Goal: Task Accomplishment & Management: Manage account settings

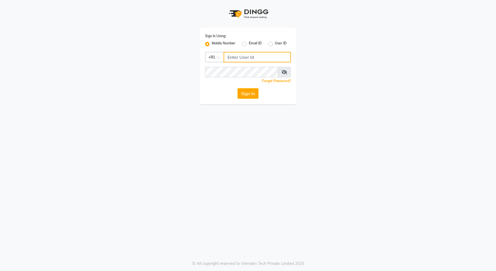
type input "9168842777"
click at [287, 72] on icon at bounding box center [285, 72] width 6 height 4
click at [250, 94] on button "Sign In" at bounding box center [248, 93] width 21 height 11
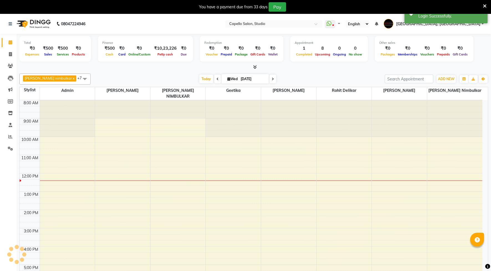
select select "en"
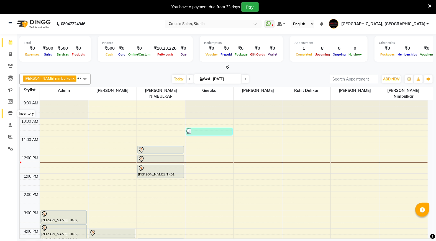
click at [9, 112] on icon at bounding box center [10, 113] width 5 height 4
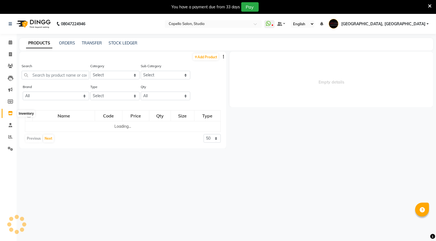
select select
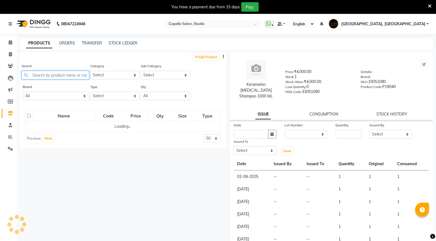
click at [48, 75] on input "text" at bounding box center [56, 75] width 68 height 9
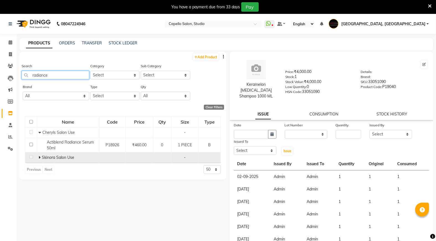
type input "radiance"
click at [39, 157] on icon at bounding box center [40, 157] width 2 height 4
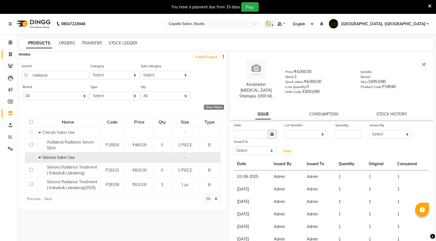
click at [10, 57] on span at bounding box center [11, 54] width 10 height 6
select select "service"
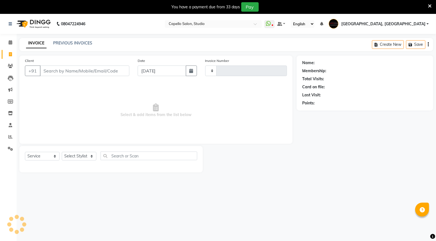
type input "3340"
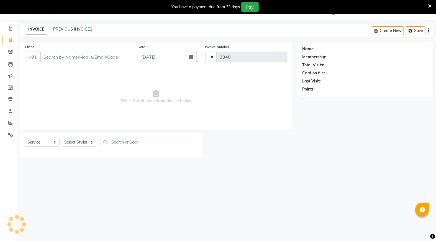
click at [60, 74] on span "Select & add items from the list below" at bounding box center [156, 96] width 262 height 55
select select "847"
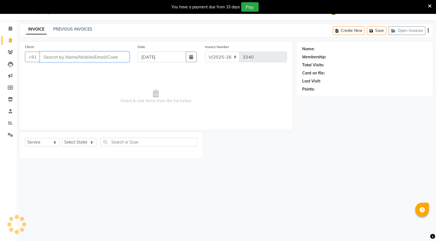
click at [43, 58] on input "Client" at bounding box center [85, 57] width 90 height 11
click at [85, 55] on input "Client" at bounding box center [85, 57] width 90 height 11
type input "9971717200"
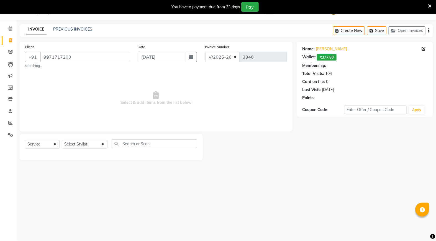
select select "1: Object"
click at [76, 146] on select "Select Stylist Admin [PERSON_NAME] [PERSON_NAME] Studio, [PERSON_NAME] [PERSON_…" at bounding box center [85, 144] width 46 height 9
click at [81, 143] on select "Select Stylist Admin [PERSON_NAME] [PERSON_NAME] Studio, [PERSON_NAME] [PERSON_…" at bounding box center [85, 144] width 46 height 9
click at [78, 142] on select "Select Stylist Admin [PERSON_NAME] [PERSON_NAME] Studio, [PERSON_NAME] [PERSON_…" at bounding box center [85, 144] width 46 height 9
select select "52930"
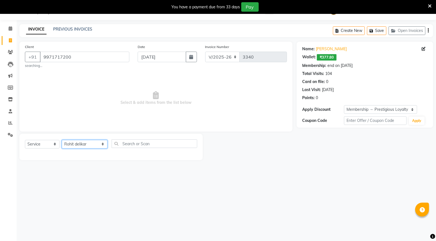
click at [62, 140] on select "Select Stylist Admin [PERSON_NAME] [PERSON_NAME] Studio, [PERSON_NAME] [PERSON_…" at bounding box center [85, 144] width 46 height 9
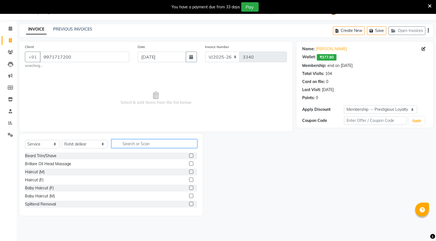
click at [115, 143] on input "text" at bounding box center [155, 143] width 86 height 9
click at [115, 142] on input "text" at bounding box center [155, 143] width 86 height 9
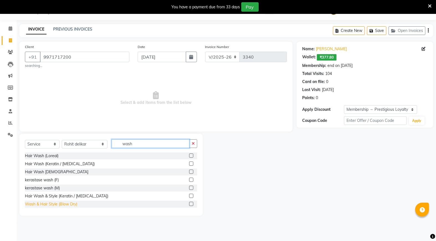
type input "wash"
click at [49, 202] on div "Wash & Hair Style (Blow Dry)" at bounding box center [51, 204] width 52 height 6
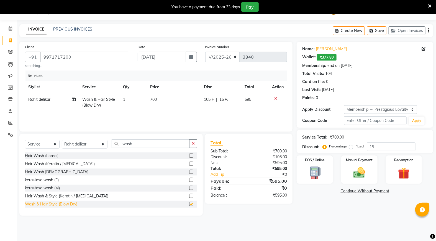
checkbox input "false"
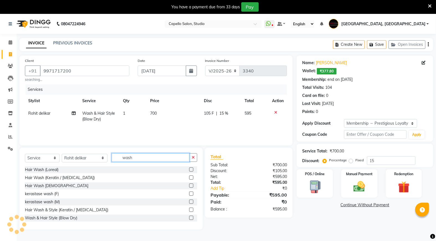
click at [124, 156] on input "wash" at bounding box center [151, 157] width 78 height 9
type input "w"
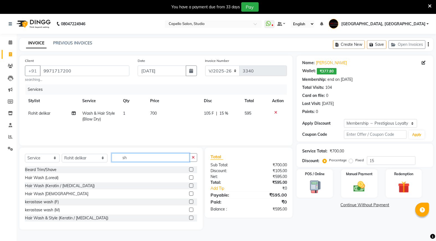
type input "s"
type input "wash"
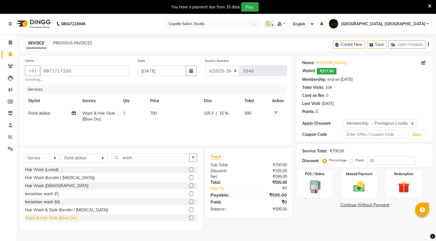
click at [57, 219] on div "Wash & Hair Style (Blow Dry)" at bounding box center [51, 218] width 52 height 6
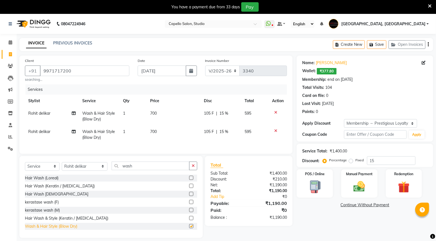
checkbox input "false"
click at [277, 136] on td at bounding box center [278, 134] width 18 height 18
click at [44, 128] on td "Rohit delikar" at bounding box center [52, 134] width 54 height 18
select select "52930"
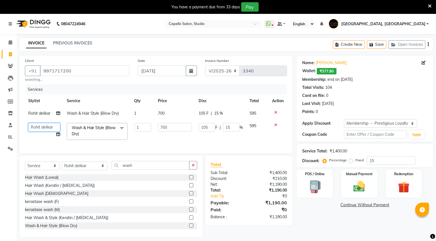
click at [48, 127] on select "Admin [PERSON_NAME] [PERSON_NAME] Studio, Shivaji Nagar [PERSON_NAME] NIMBULKAR…" at bounding box center [44, 127] width 32 height 9
select select "84747"
click at [319, 230] on div "Name: [PERSON_NAME] Wallet: ₹377.80 Membership: end on [DATE] Total Visits: 104…" at bounding box center [367, 146] width 141 height 182
click at [356, 161] on label "Fixed" at bounding box center [360, 159] width 8 height 5
click at [350, 161] on input "Fixed" at bounding box center [352, 160] width 4 height 4
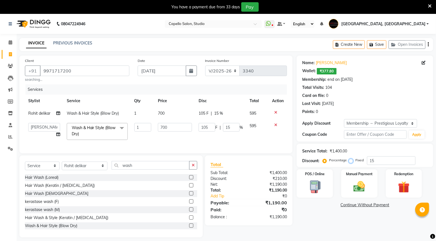
radio input "true"
click at [356, 161] on label "Fixed" at bounding box center [360, 159] width 8 height 5
click at [353, 161] on input "Fixed" at bounding box center [352, 160] width 4 height 4
click at [345, 162] on label "Percentage" at bounding box center [338, 159] width 18 height 5
click at [328, 162] on input "Percentage" at bounding box center [326, 160] width 4 height 4
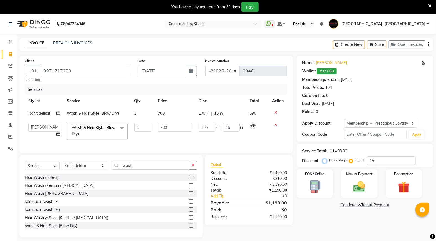
radio input "true"
radio input "false"
type input "105"
type input "15"
click at [356, 161] on label "Fixed" at bounding box center [360, 159] width 8 height 5
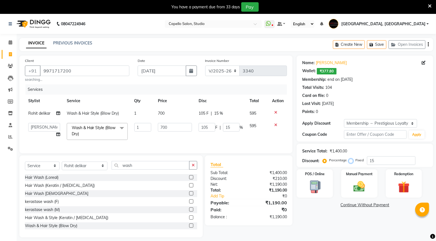
click at [351, 161] on input "Fixed" at bounding box center [352, 160] width 4 height 4
radio input "true"
click at [356, 160] on label "Fixed" at bounding box center [360, 159] width 8 height 5
click at [351, 160] on input "Fixed" at bounding box center [352, 160] width 4 height 4
type input "7.5"
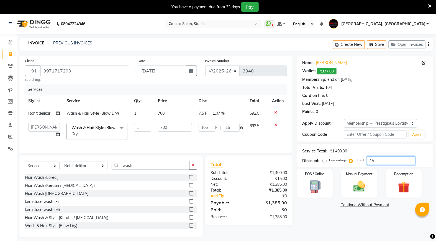
type input "1.07"
click at [381, 159] on input "15" at bounding box center [391, 160] width 49 height 9
drag, startPoint x: 381, startPoint y: 158, endPoint x: 370, endPoint y: 160, distance: 11.2
click at [364, 164] on div "Percentage Fixed 15" at bounding box center [370, 160] width 92 height 9
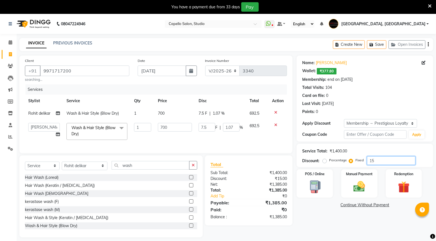
click at [370, 161] on input "15" at bounding box center [391, 160] width 49 height 9
click at [370, 160] on input "15" at bounding box center [391, 160] width 49 height 9
type input "2"
type input "1"
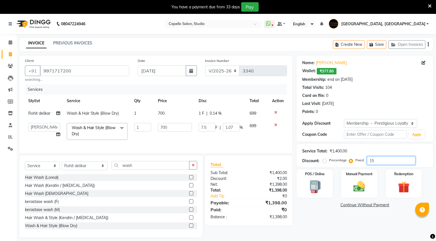
type input "0.14"
type input "20"
type input "10"
type input "1.43"
type input "200"
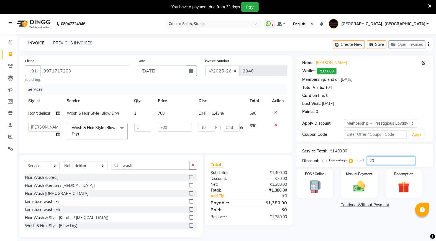
type input "100"
type input "14.29"
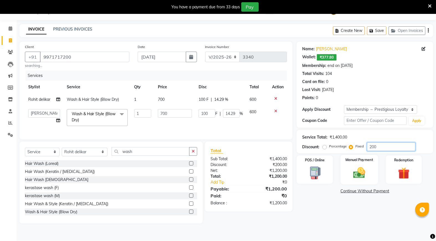
type input "200"
click at [356, 176] on img at bounding box center [360, 172] width 20 height 14
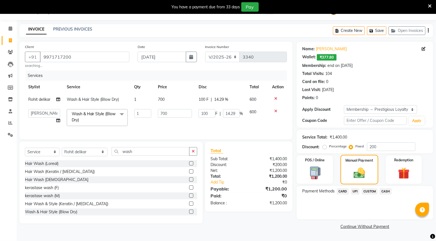
click at [348, 178] on div "Manual Payment" at bounding box center [360, 169] width 38 height 29
click at [354, 190] on span "UPI" at bounding box center [355, 191] width 9 height 6
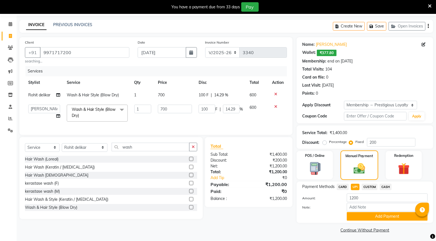
scroll to position [20, 0]
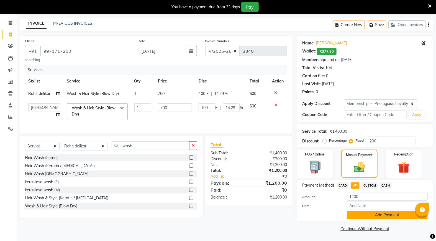
click at [374, 216] on button "Add Payment" at bounding box center [387, 214] width 81 height 9
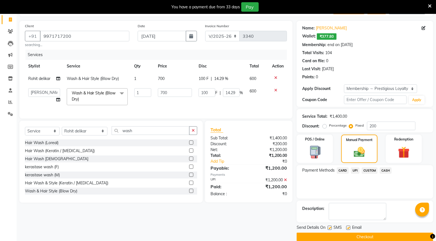
scroll to position [43, 0]
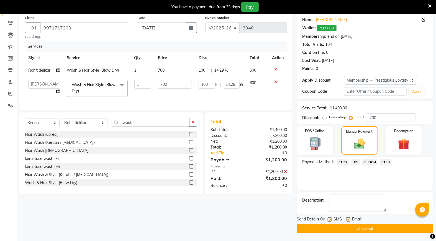
click at [372, 227] on button "Checkout" at bounding box center [365, 228] width 137 height 9
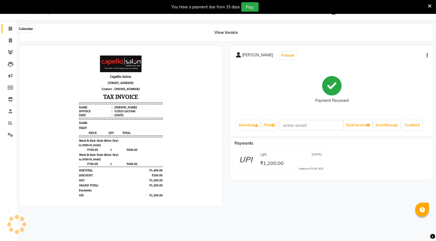
click at [10, 28] on icon at bounding box center [11, 28] width 4 height 4
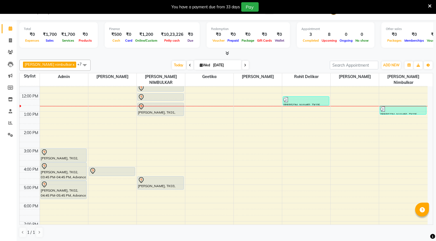
scroll to position [95, 0]
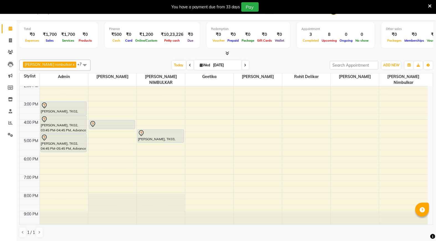
click at [157, 142] on div "9:00 AM 10:00 AM 11:00 AM 12:00 PM 1:00 PM 2:00 PM 3:00 PM 4:00 PM 5:00 PM 6:00…" at bounding box center [224, 110] width 408 height 238
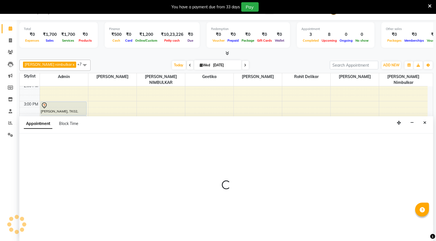
select select "14454"
select select "tentative"
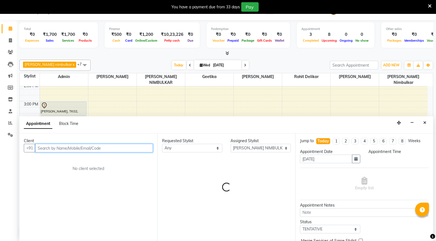
select select "1035"
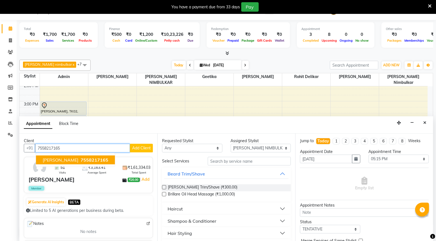
type input "7558217165"
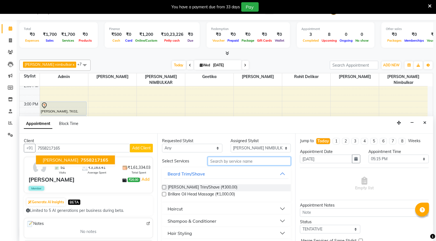
click at [242, 160] on input "text" at bounding box center [249, 161] width 83 height 9
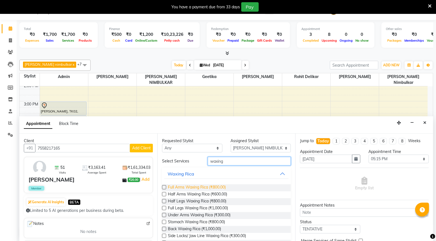
type input "waxing"
click at [204, 187] on span "Full Arms Waxing Rica (₹800.00)" at bounding box center [197, 187] width 58 height 7
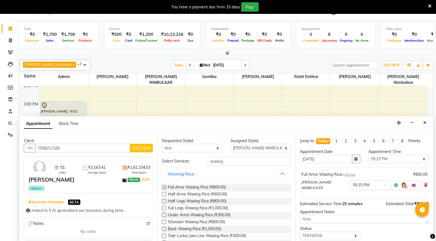
checkbox input "false"
click at [233, 160] on input "waxing" at bounding box center [249, 161] width 83 height 9
drag, startPoint x: 233, startPoint y: 160, endPoint x: 136, endPoint y: 159, distance: 97.0
click at [136, 159] on div "Client [PHONE_NUMBER] Add Client 51 Visits ₹3,163.41 Average Spent ₹1,61,334.03…" at bounding box center [226, 187] width 414 height 108
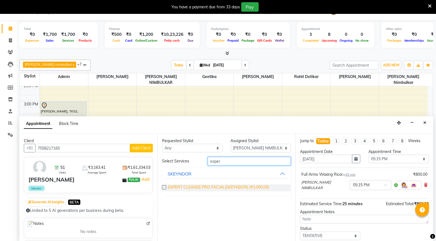
type input "exper"
click at [175, 188] on span "EXPERT CLEANSE PRO FACIAL(SKEYNDOR) (₹3,000.00)" at bounding box center [218, 187] width 101 height 7
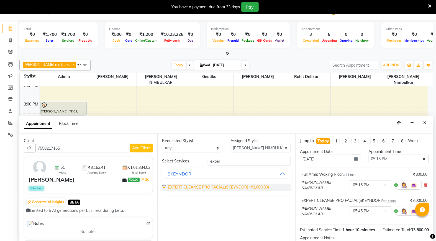
checkbox input "false"
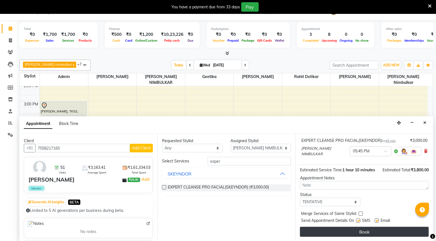
scroll to position [64, 0]
click at [336, 234] on button "Book" at bounding box center [364, 231] width 129 height 10
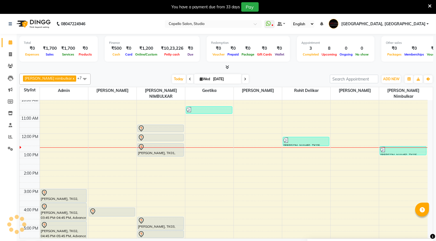
scroll to position [2, 0]
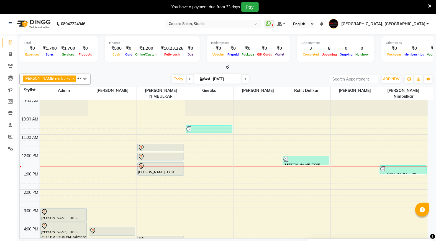
click at [69, 167] on div "9:00 AM 10:00 AM 11:00 AM 12:00 PM 1:00 PM 2:00 PM 3:00 PM 4:00 PM 5:00 PM 6:00…" at bounding box center [224, 217] width 408 height 238
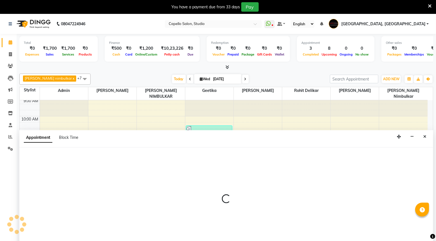
scroll to position [14, 0]
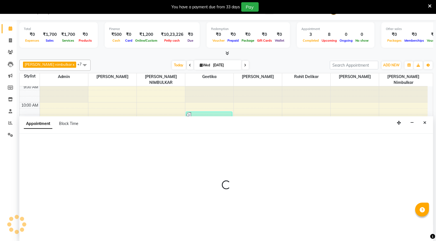
select select "14652"
select select "780"
select select "tentative"
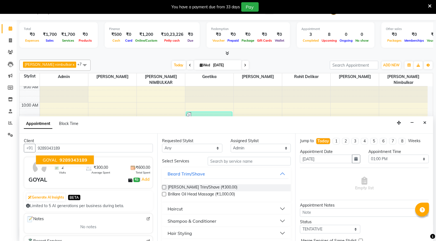
type input "9289343189"
click at [250, 146] on select "Select Admin [PERSON_NAME] [PERSON_NAME] Studio, Shivaji Nagar [PERSON_NAME] NI…" at bounding box center [261, 148] width 60 height 9
click at [251, 148] on select "Select Admin [PERSON_NAME] [PERSON_NAME] Studio, Shivaji Nagar [PERSON_NAME] NI…" at bounding box center [261, 148] width 60 height 9
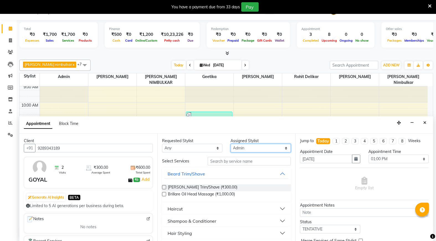
click at [243, 144] on select "Select Admin [PERSON_NAME] [PERSON_NAME] Studio, Shivaji Nagar [PERSON_NAME] NI…" at bounding box center [261, 148] width 60 height 9
select select "84747"
click at [231, 144] on select "Select Admin [PERSON_NAME] [PERSON_NAME] Studio, Shivaji Nagar [PERSON_NAME] NI…" at bounding box center [261, 148] width 60 height 9
click at [236, 155] on div "Requested Stylist Any Admin [PERSON_NAME] [PERSON_NAME] Studio, Shivaji Nagar […" at bounding box center [226, 187] width 138 height 108
drag, startPoint x: 238, startPoint y: 155, endPoint x: 238, endPoint y: 161, distance: 5.3
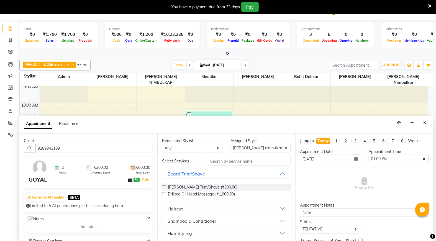
click at [240, 159] on div "Requested Stylist Any Admin [PERSON_NAME] [PERSON_NAME] Studio, Shivaji Nagar […" at bounding box center [226, 187] width 138 height 108
click at [245, 165] on input "text" at bounding box center [249, 161] width 83 height 9
click at [243, 159] on input "text" at bounding box center [249, 161] width 83 height 9
click at [238, 161] on input "text" at bounding box center [249, 161] width 83 height 9
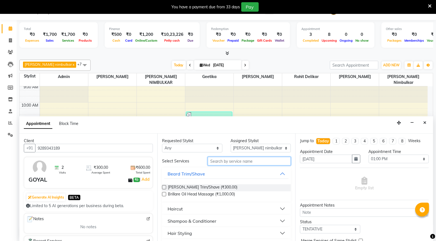
click at [234, 159] on input "text" at bounding box center [249, 161] width 83 height 9
click at [221, 164] on input "text" at bounding box center [249, 161] width 83 height 9
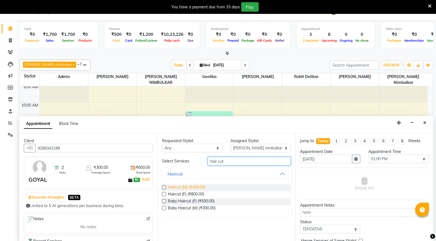
type input "hair cut"
click at [174, 188] on span "Haircut (M) (₹400.00)" at bounding box center [186, 187] width 37 height 7
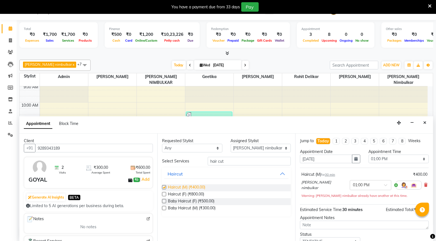
checkbox input "false"
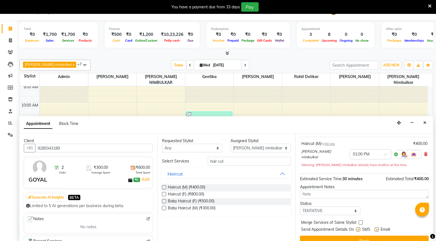
scroll to position [39, 0]
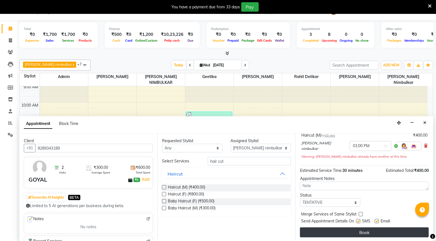
click at [360, 233] on button "Book" at bounding box center [364, 232] width 129 height 10
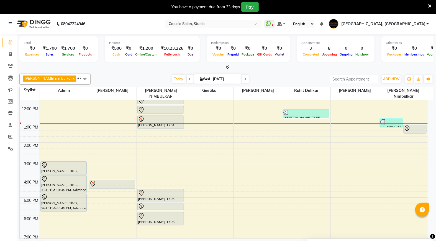
scroll to position [62, 0]
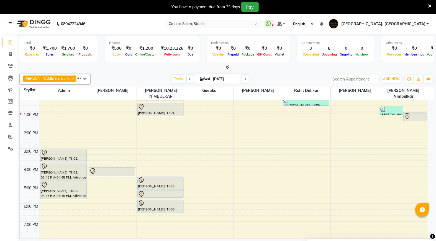
click at [102, 172] on div "9:00 AM 10:00 AM 11:00 AM 12:00 PM 1:00 PM 2:00 PM 3:00 PM 4:00 PM 5:00 PM 6:00…" at bounding box center [224, 158] width 408 height 238
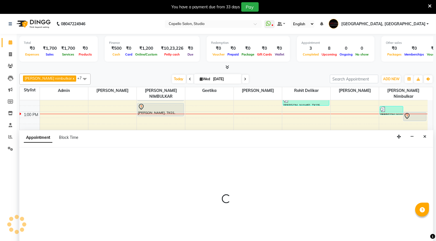
select select "14445"
select select "975"
select select "tentative"
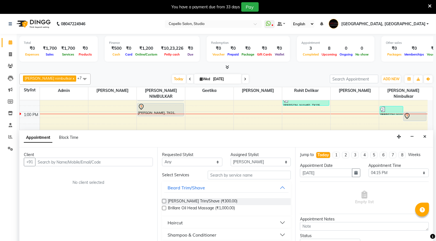
scroll to position [14, 0]
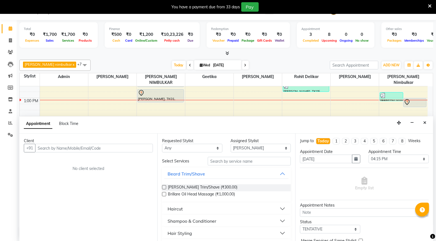
click at [75, 150] on input "text" at bounding box center [94, 148] width 118 height 9
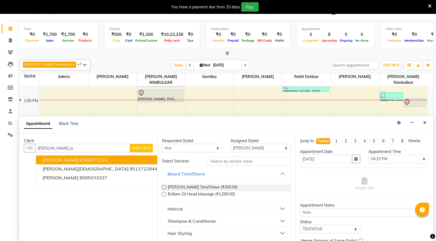
click at [84, 162] on button "[PERSON_NAME] 8308371234" at bounding box center [100, 159] width 128 height 9
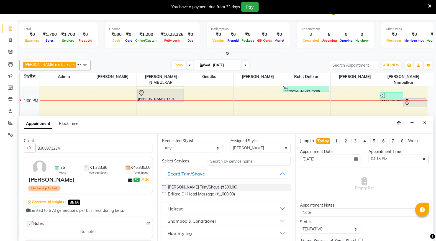
type input "8308371234"
click at [242, 161] on input "text" at bounding box center [249, 161] width 83 height 9
click at [393, 157] on select "Select 10:00 AM 10:15 AM 10:30 AM 10:45 AM 11:00 AM 11:15 AM 11:30 AM 11:45 AM …" at bounding box center [399, 158] width 60 height 9
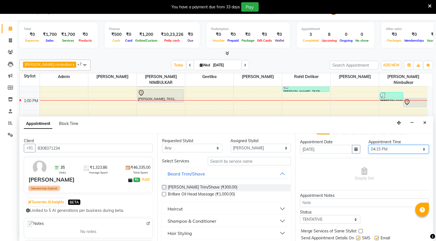
scroll to position [0, 0]
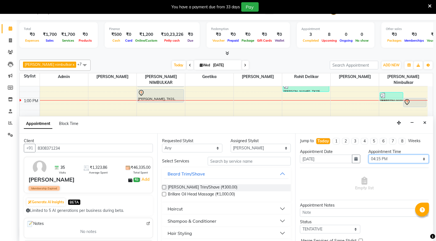
click at [390, 159] on select "Select 10:00 AM 10:15 AM 10:30 AM 10:45 AM 11:00 AM 11:15 AM 11:30 AM 11:45 AM …" at bounding box center [399, 158] width 60 height 9
select select "990"
click at [369, 154] on select "Select 10:00 AM 10:15 AM 10:30 AM 10:45 AM 11:00 AM 11:15 AM 11:30 AM 11:45 AM …" at bounding box center [399, 158] width 60 height 9
click at [225, 164] on input "text" at bounding box center [249, 161] width 83 height 9
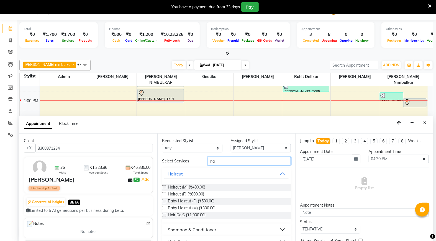
type input "h"
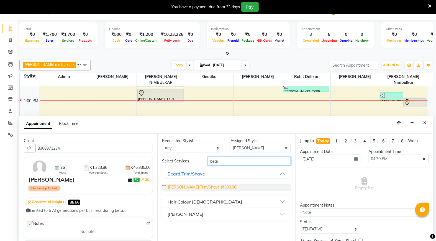
type input "bear"
click at [188, 187] on span "[PERSON_NAME] Trim/Shave (₹300.00)" at bounding box center [203, 187] width 70 height 7
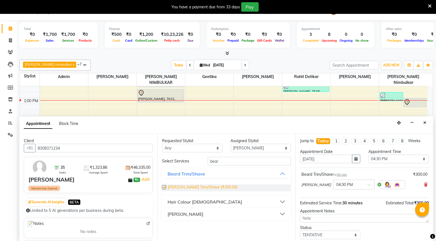
checkbox input "false"
drag, startPoint x: 223, startPoint y: 164, endPoint x: 161, endPoint y: 156, distance: 62.1
click at [166, 157] on div "Select Services bear" at bounding box center [226, 161] width 137 height 9
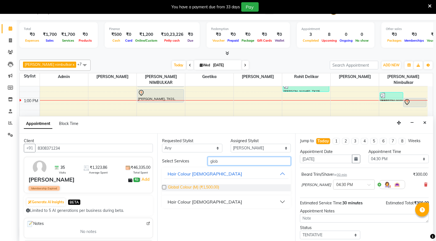
type input "glob"
click at [199, 185] on span "Global Colour (M) (₹1,500.00)" at bounding box center [193, 187] width 51 height 7
checkbox input "false"
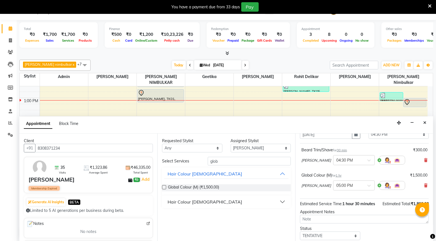
scroll to position [64, 0]
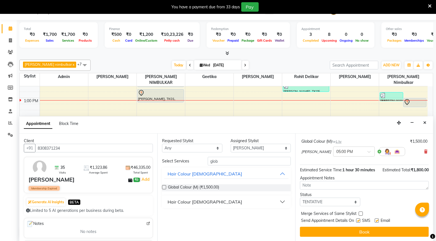
click at [352, 236] on div "Jump to [DATE] 1 2 3 4 5 6 7 8 Weeks Appointment Date [DATE] Appointment Time S…" at bounding box center [364, 187] width 138 height 108
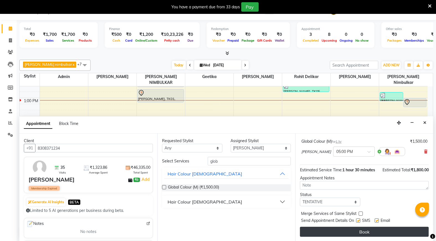
click at [357, 232] on button "Book" at bounding box center [364, 231] width 129 height 10
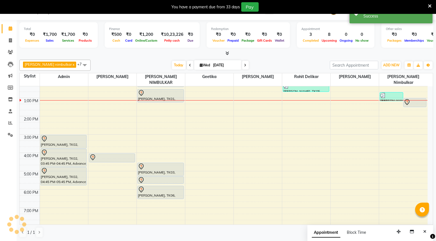
scroll to position [0, 0]
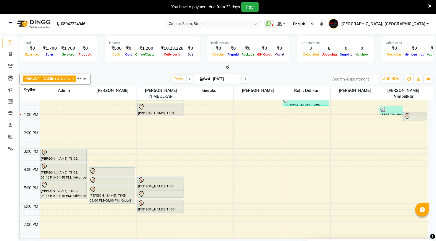
click at [187, 78] on span at bounding box center [190, 79] width 7 height 9
click at [179, 80] on div "[DATE] [DATE]" at bounding box center [210, 79] width 234 height 8
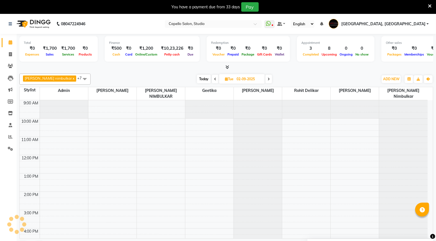
scroll to position [73, 0]
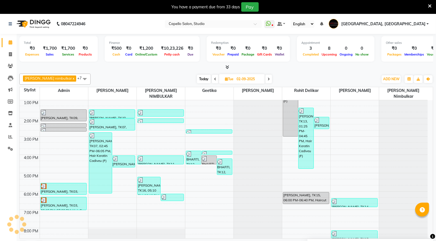
click at [214, 78] on icon at bounding box center [215, 78] width 2 height 3
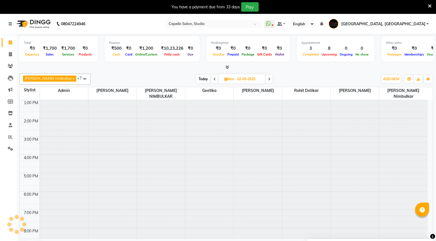
type input "[DATE]"
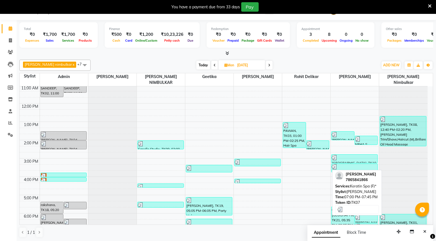
scroll to position [33, 0]
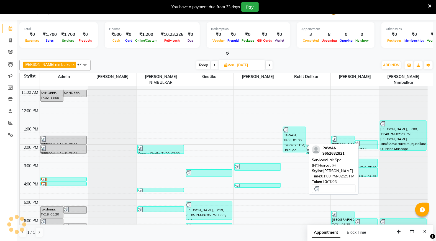
click at [290, 135] on div "PAWAN, TK03, 01:00 PM-02:25 PM, Hair Spa (F)*,Haircut (F)" at bounding box center [294, 139] width 23 height 25
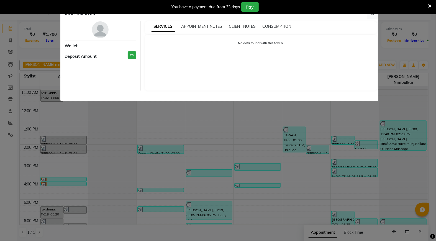
select select "3"
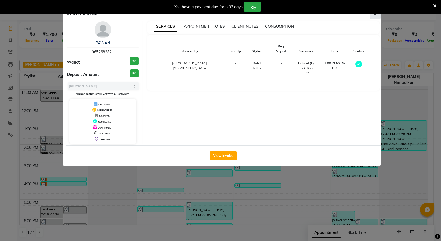
click at [374, 15] on icon "button" at bounding box center [375, 14] width 3 height 4
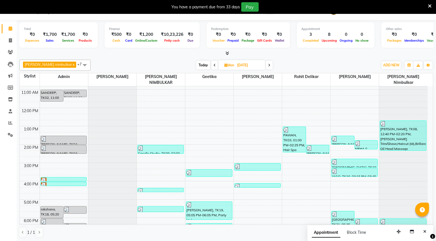
click at [431, 6] on icon at bounding box center [430, 6] width 4 height 5
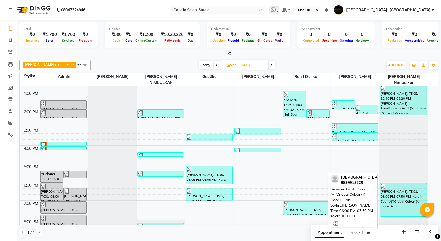
scroll to position [95, 0]
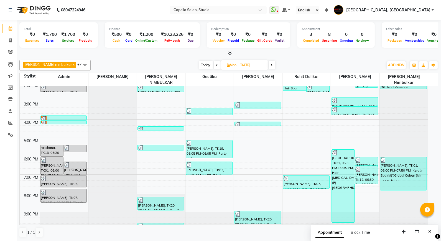
click at [271, 63] on icon at bounding box center [272, 64] width 2 height 3
type input "02-09-2025"
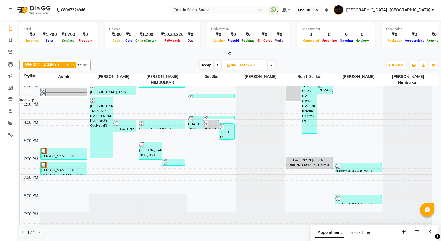
click at [8, 100] on icon at bounding box center [10, 99] width 5 height 4
click at [11, 100] on icon at bounding box center [10, 99] width 5 height 4
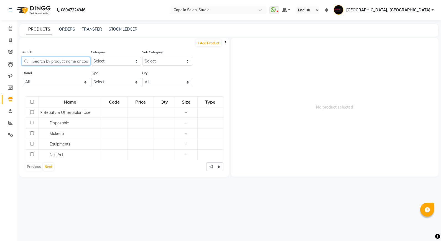
click at [61, 61] on input "text" at bounding box center [56, 61] width 68 height 9
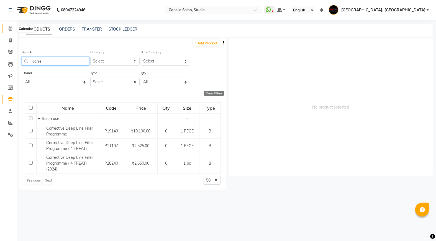
type input "corre"
click at [10, 26] on icon at bounding box center [11, 28] width 4 height 4
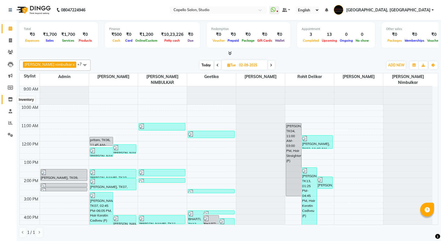
click at [9, 100] on icon at bounding box center [10, 99] width 5 height 4
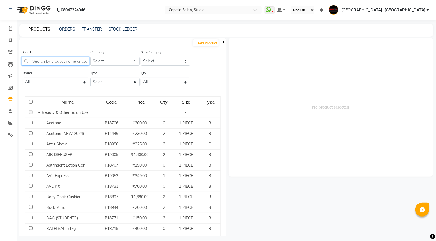
click at [49, 62] on input "text" at bounding box center [56, 61] width 68 height 9
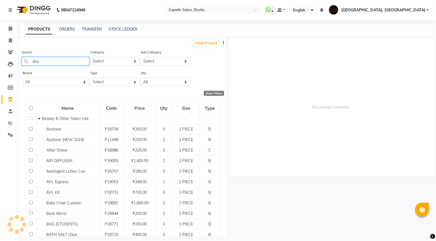
type input "[PERSON_NAME]"
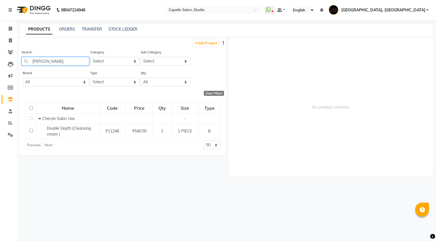
drag, startPoint x: 54, startPoint y: 60, endPoint x: 21, endPoint y: 68, distance: 33.7
click at [22, 68] on div "Search [PERSON_NAME]" at bounding box center [56, 59] width 68 height 21
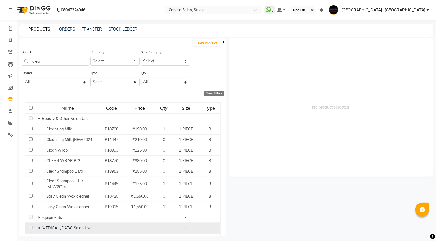
click at [39, 228] on icon at bounding box center [39, 228] width 2 height 4
drag, startPoint x: 44, startPoint y: 64, endPoint x: 22, endPoint y: 62, distance: 21.2
click at [22, 62] on input "clea" at bounding box center [56, 61] width 68 height 9
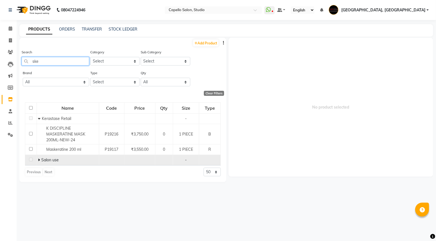
type input "ske"
click at [38, 160] on icon at bounding box center [39, 160] width 2 height 4
drag, startPoint x: 42, startPoint y: 62, endPoint x: 27, endPoint y: 65, distance: 15.7
click at [27, 65] on div "Search ske" at bounding box center [56, 59] width 68 height 21
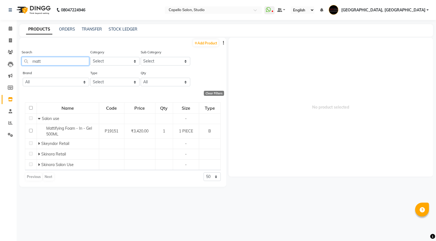
click at [20, 62] on div "Search matt Category Select Keramelon Skin Makeup Personal Care Appliances [PER…" at bounding box center [122, 59] width 207 height 21
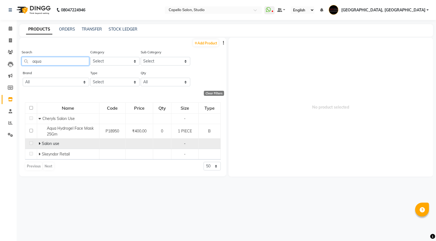
type input "aqua"
click at [40, 144] on span at bounding box center [40, 143] width 3 height 5
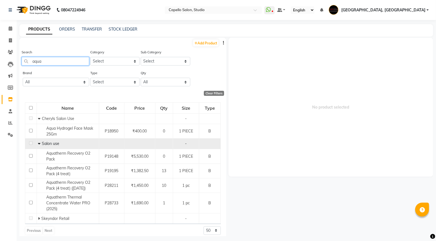
drag, startPoint x: 47, startPoint y: 62, endPoint x: 29, endPoint y: 61, distance: 18.0
click at [29, 61] on input "aqua" at bounding box center [56, 61] width 68 height 9
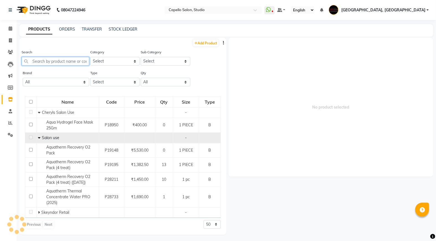
type input "v"
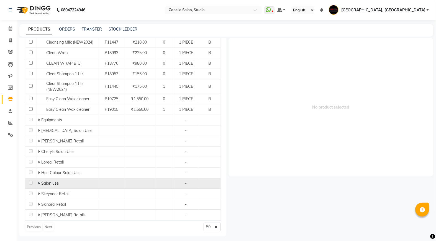
scroll to position [98, 0]
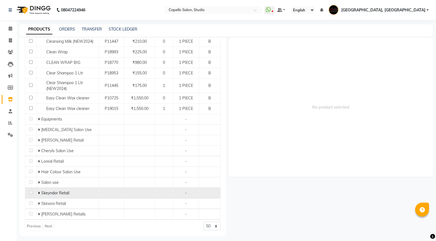
type input "clea"
click at [40, 192] on span at bounding box center [39, 192] width 3 height 5
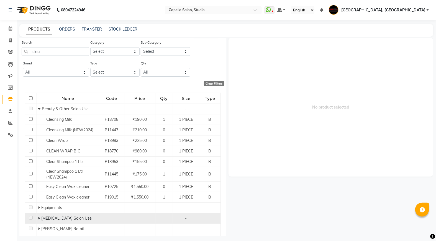
scroll to position [9, 0]
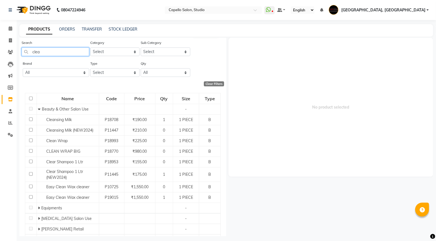
drag, startPoint x: 40, startPoint y: 51, endPoint x: 24, endPoint y: 55, distance: 16.7
click at [24, 55] on input "clea" at bounding box center [56, 51] width 68 height 9
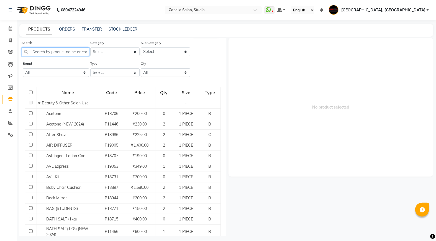
scroll to position [0, 0]
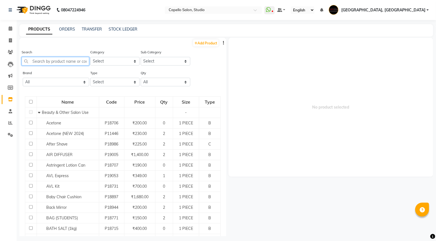
click at [46, 61] on input "text" at bounding box center [56, 61] width 68 height 9
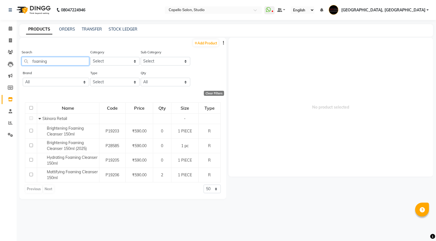
click at [65, 59] on input "foaming" at bounding box center [56, 61] width 68 height 9
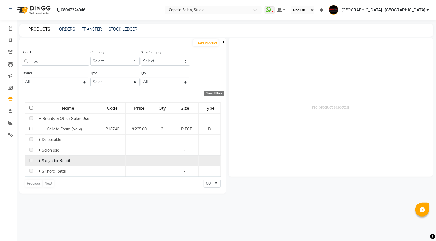
click at [39, 162] on icon at bounding box center [40, 161] width 2 height 4
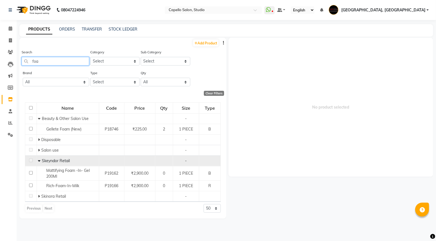
drag, startPoint x: 45, startPoint y: 61, endPoint x: 26, endPoint y: 67, distance: 19.6
click at [26, 67] on div "Search foa" at bounding box center [56, 59] width 68 height 21
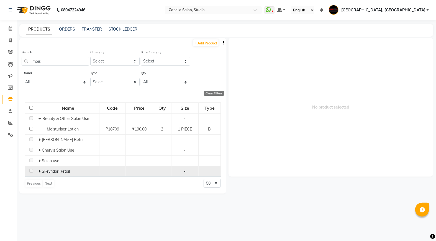
click at [39, 170] on icon at bounding box center [40, 171] width 2 height 4
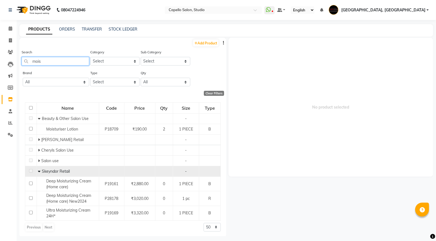
drag, startPoint x: 42, startPoint y: 62, endPoint x: 26, endPoint y: 60, distance: 15.6
click at [26, 60] on input "mois" at bounding box center [56, 61] width 68 height 9
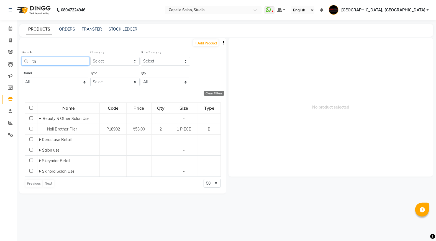
type input "t"
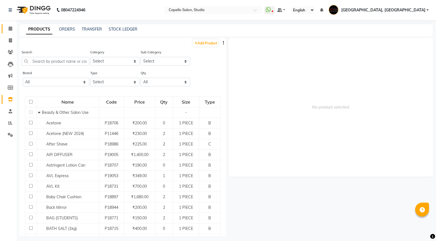
click at [10, 28] on icon at bounding box center [11, 28] width 4 height 4
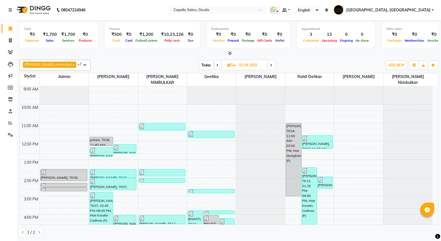
click at [200, 64] on span "Today" at bounding box center [207, 65] width 14 height 9
type input "[DATE]"
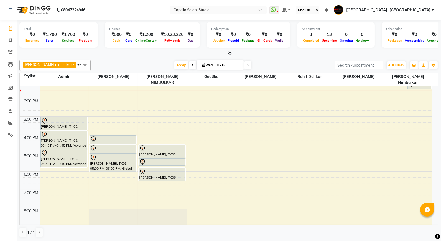
scroll to position [95, 0]
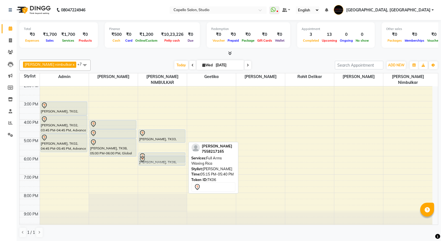
drag, startPoint x: 162, startPoint y: 139, endPoint x: 159, endPoint y: 152, distance: 13.6
click at [159, 152] on div "[PERSON_NAME], TK01, 11:30 AM-11:55 AM, Full Legs Waxing Rica [PERSON_NAME][GEO…" at bounding box center [162, 110] width 49 height 238
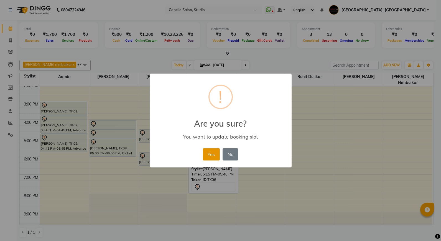
click at [211, 154] on button "Yes" at bounding box center [211, 154] width 17 height 12
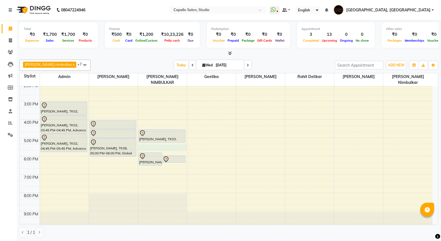
click at [157, 139] on div "9:00 AM 10:00 AM 11:00 AM 12:00 PM 1:00 PM 2:00 PM 3:00 PM 4:00 PM 5:00 PM 6:00…" at bounding box center [226, 110] width 413 height 238
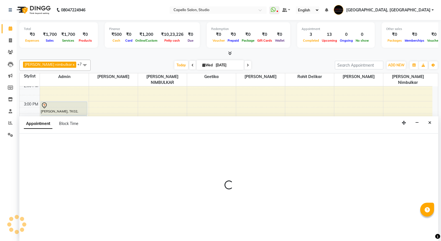
select select "14454"
select select "tentative"
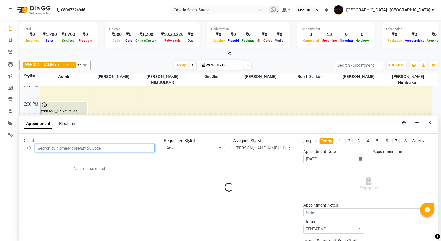
select select "1035"
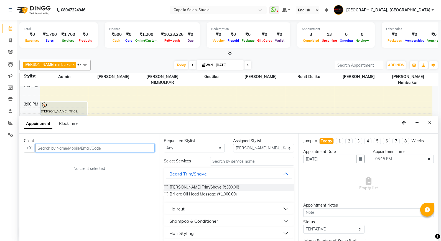
click at [44, 148] on input "text" at bounding box center [94, 148] width 119 height 9
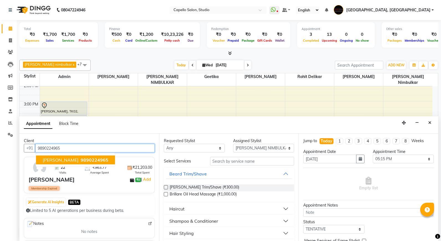
click at [98, 157] on span "9890224965" at bounding box center [95, 160] width 28 height 6
type input "9890224965"
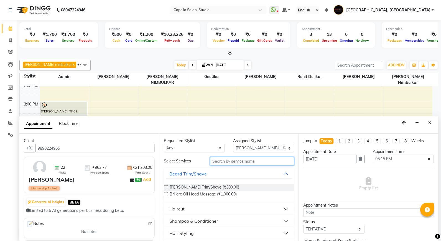
click at [246, 161] on input "text" at bounding box center [252, 161] width 84 height 9
click at [256, 146] on select "Select Admin [PERSON_NAME] [PERSON_NAME] Studio, Shivaji Nagar [PERSON_NAME] NI…" at bounding box center [263, 148] width 61 height 9
select select "14652"
click at [233, 144] on select "Select Admin [PERSON_NAME] [PERSON_NAME] Studio, Shivaji Nagar [PERSON_NAME] NI…" at bounding box center [263, 148] width 61 height 9
click at [238, 161] on input "text" at bounding box center [252, 161] width 84 height 9
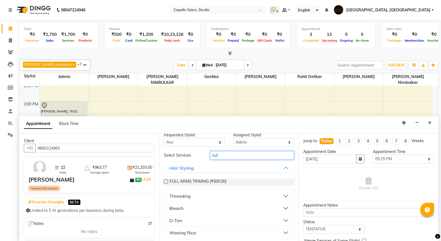
scroll to position [7, 0]
type input "full"
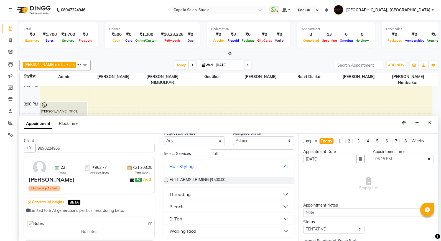
click at [184, 230] on div "Waxing Rica" at bounding box center [182, 230] width 27 height 7
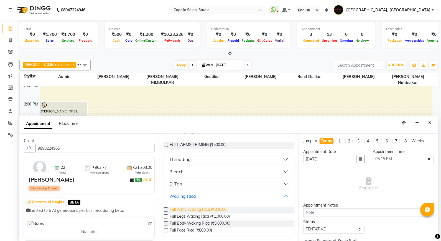
click at [182, 211] on span "Full Arms Waxing Rica (₹800.00)" at bounding box center [199, 209] width 58 height 7
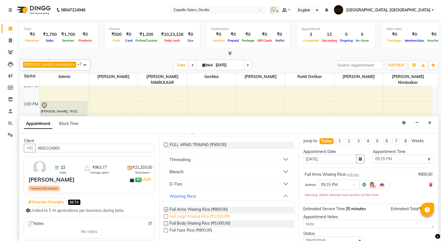
checkbox input "false"
click at [183, 216] on span "Full Legs Waxing Rica (₹1,000.00)" at bounding box center [200, 216] width 60 height 7
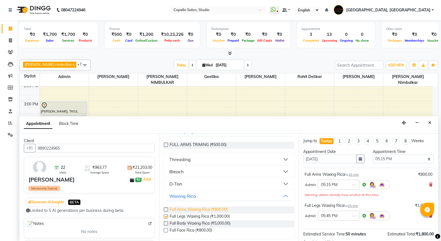
checkbox input "false"
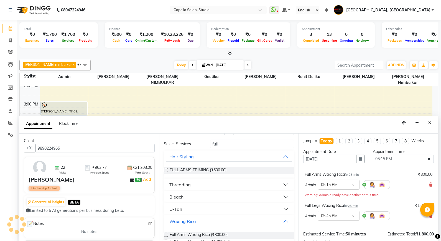
scroll to position [0, 0]
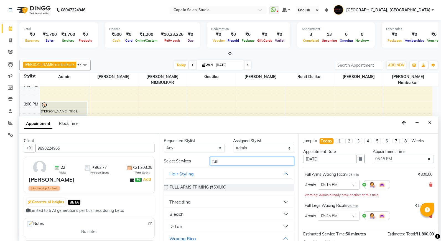
drag, startPoint x: 218, startPoint y: 157, endPoint x: 200, endPoint y: 160, distance: 18.2
click at [200, 160] on div "Select Services full" at bounding box center [229, 161] width 139 height 9
type input "eye"
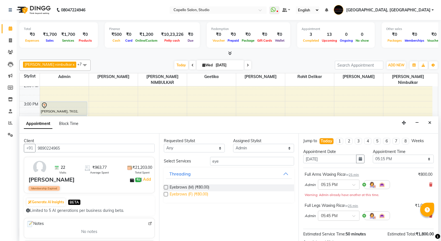
click at [175, 195] on span "Eyebrows (F) (₹80.00)" at bounding box center [189, 194] width 39 height 7
checkbox input "false"
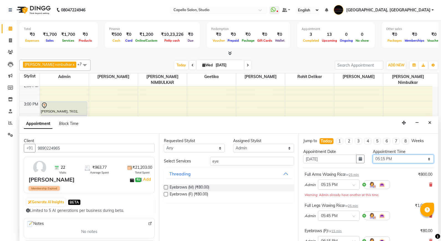
click at [382, 155] on select "Select 10:00 AM 10:15 AM 10:30 AM 10:45 AM 11:00 AM 11:15 AM 11:30 AM 11:45 AM …" at bounding box center [403, 158] width 61 height 9
select select "990"
click at [373, 154] on select "Select 10:00 AM 10:15 AM 10:30 AM 10:45 AM 11:00 AM 11:15 AM 11:30 AM 11:45 AM …" at bounding box center [403, 158] width 61 height 9
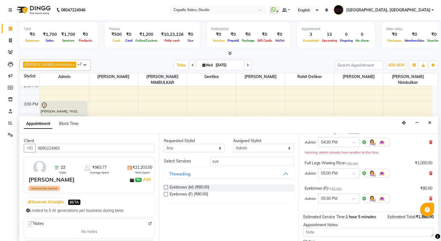
scroll to position [89, 0]
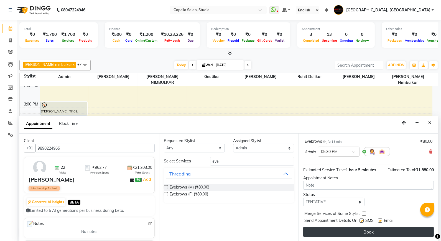
click at [334, 233] on button "Book" at bounding box center [368, 231] width 131 height 10
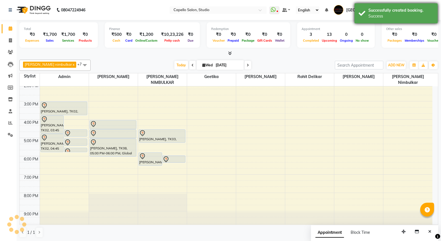
click at [383, 17] on div "Success" at bounding box center [400, 16] width 65 height 6
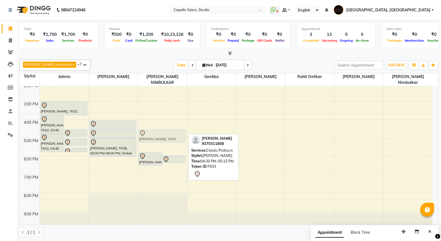
click at [166, 127] on div "[PERSON_NAME], TK06, 05:45 PM-06:30 PM, EXPERT CLEANSE PRO FACIAL(SKEYNDOR) [PE…" at bounding box center [162, 110] width 49 height 238
